Goal: Check status: Check status

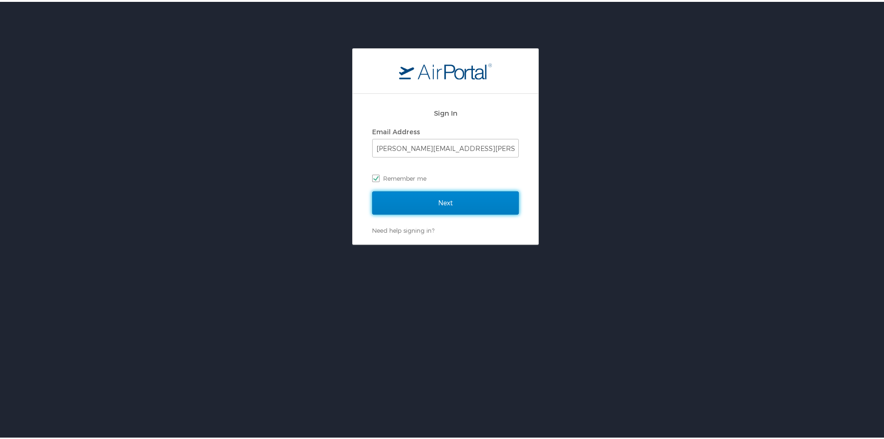
click at [459, 206] on input "Next" at bounding box center [445, 200] width 147 height 23
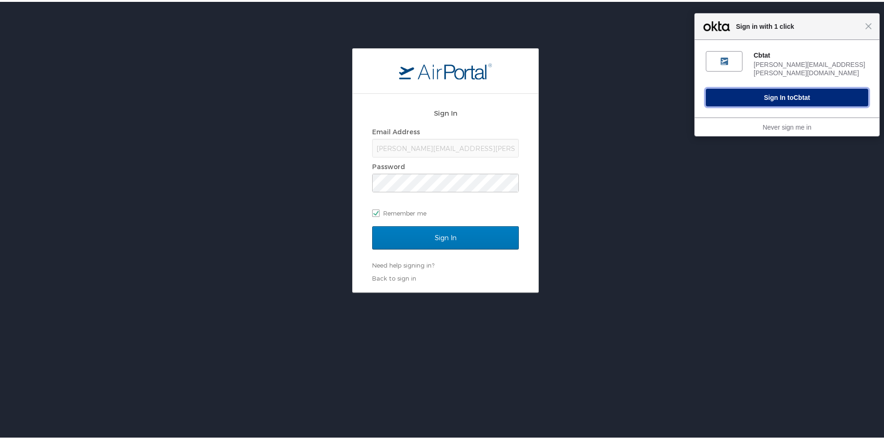
click at [760, 88] on button "Sign In to Cbtat" at bounding box center [787, 96] width 162 height 18
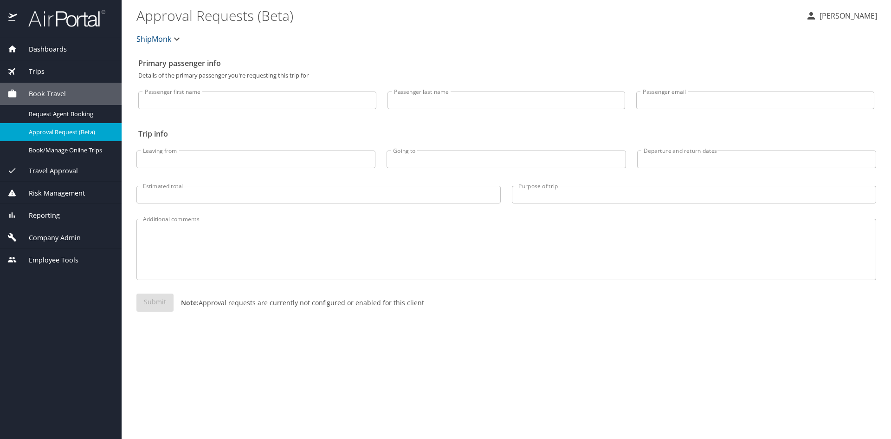
click at [37, 68] on span "Trips" at bounding box center [30, 71] width 27 height 10
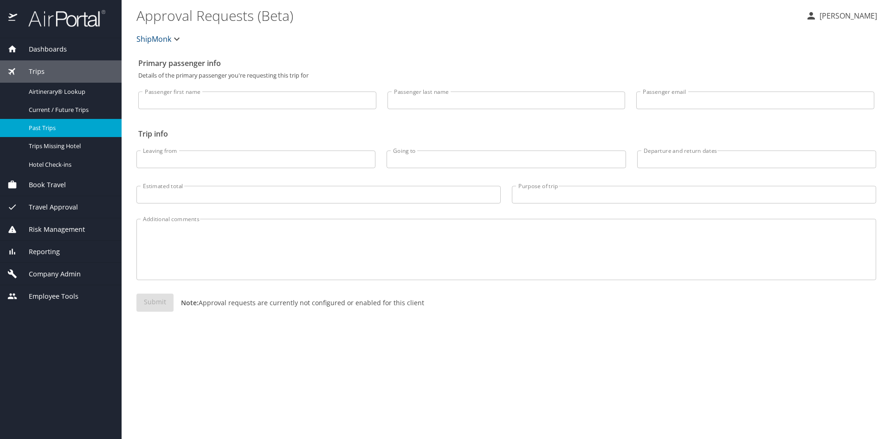
click at [43, 128] on span "Past Trips" at bounding box center [70, 127] width 82 height 9
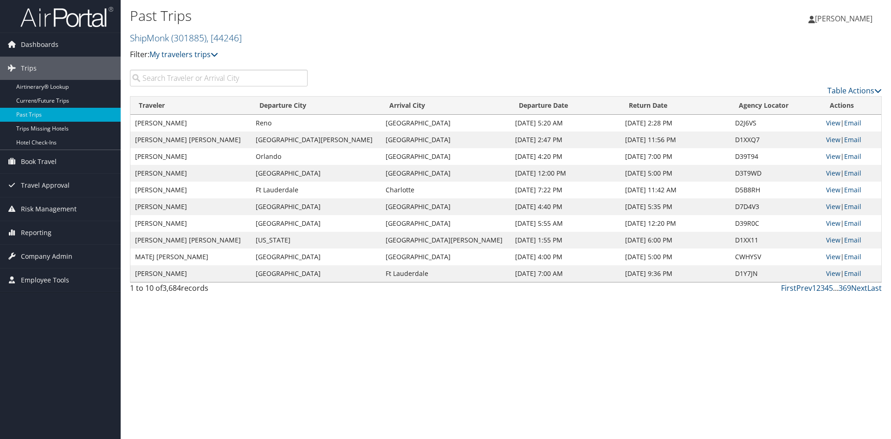
click at [170, 74] on input "search" at bounding box center [219, 78] width 178 height 17
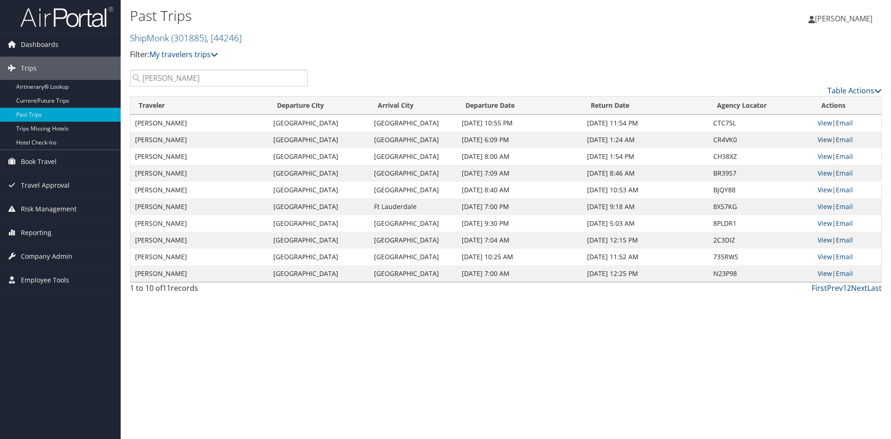
type input "melendez"
click at [824, 139] on link "View" at bounding box center [825, 139] width 14 height 9
click at [824, 123] on link "View" at bounding box center [825, 122] width 14 height 9
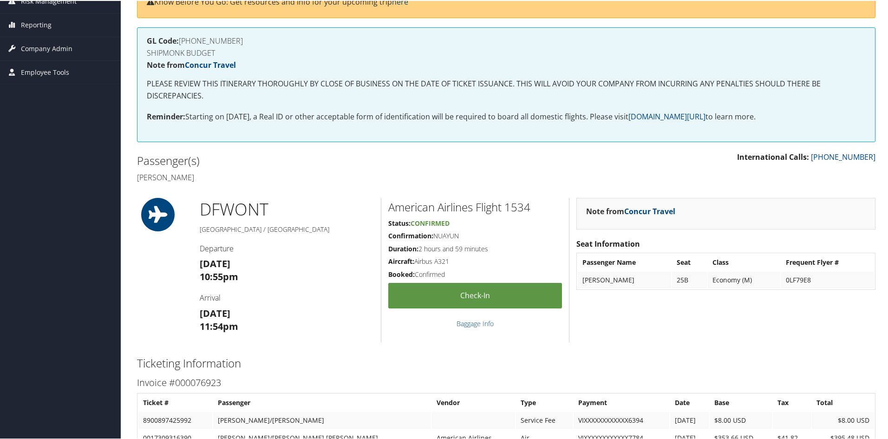
scroll to position [139, 0]
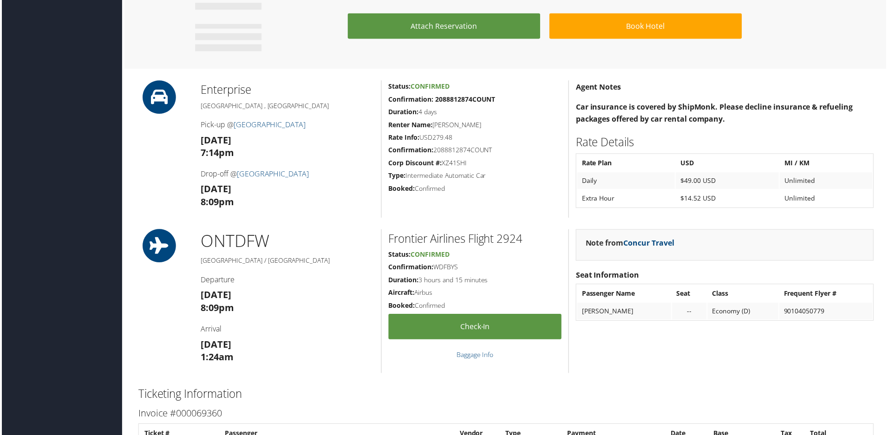
scroll to position [557, 0]
